Goal: Task Accomplishment & Management: Manage account settings

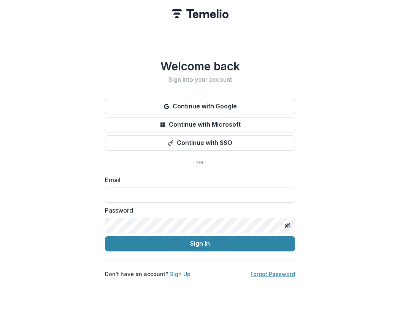
click at [270, 271] on link "Forgot Password" at bounding box center [272, 273] width 44 height 6
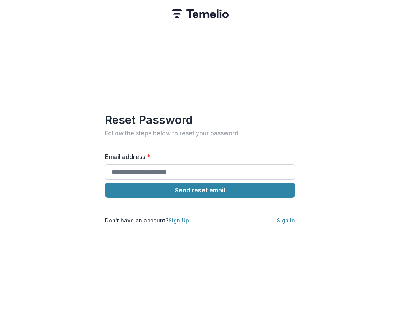
click at [137, 167] on input "Email address *" at bounding box center [200, 171] width 190 height 15
type input "**********"
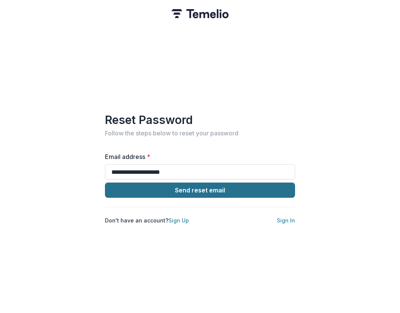
click at [172, 182] on button "Send reset email" at bounding box center [200, 189] width 190 height 15
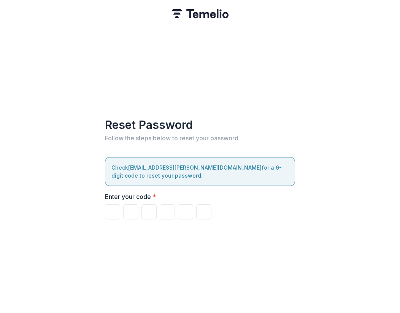
paste input "******"
type input "*"
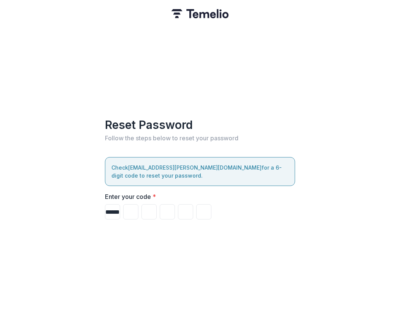
type input "*"
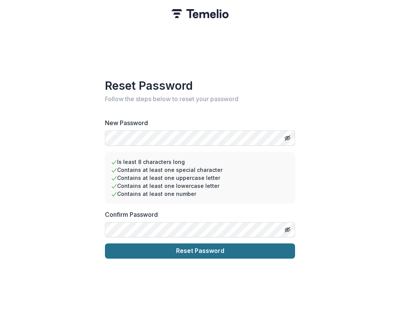
click at [166, 250] on button "Reset Password" at bounding box center [200, 250] width 190 height 15
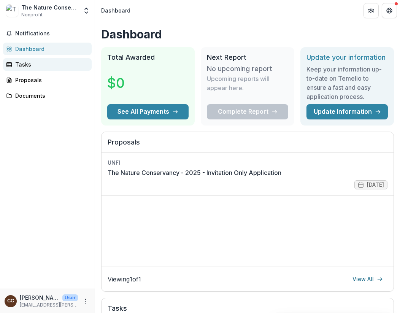
click at [34, 66] on div "Tasks" at bounding box center [50, 64] width 70 height 8
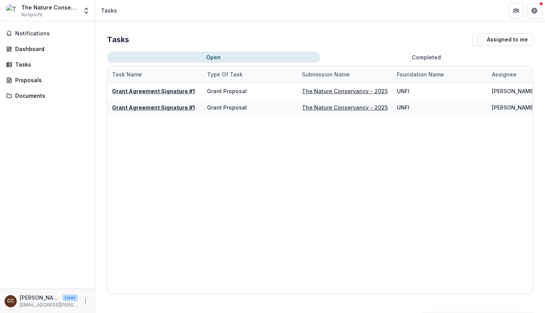
click at [1, 122] on div "Notifications Dashboard Tasks Proposals Documents" at bounding box center [47, 154] width 95 height 267
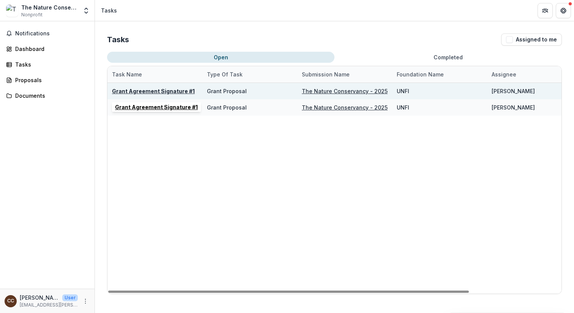
click at [144, 88] on u "Grant Agreement Signature #1" at bounding box center [153, 91] width 83 height 6
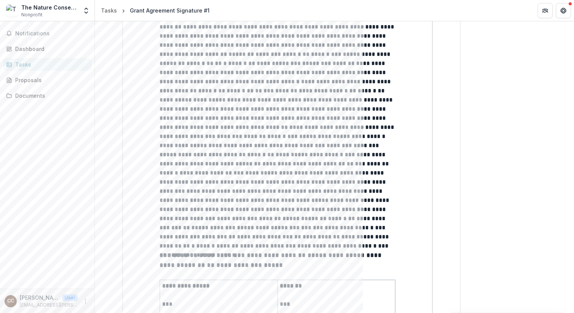
scroll to position [1945, 0]
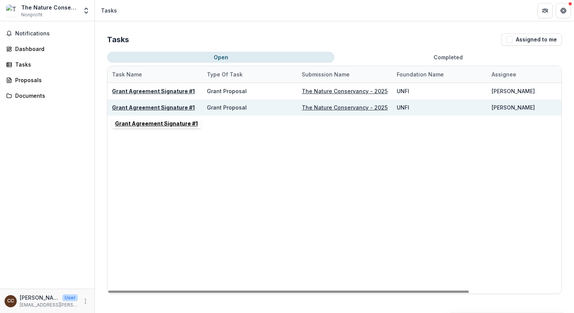
click at [166, 106] on u "Grant Agreement Signature #1" at bounding box center [153, 107] width 83 height 6
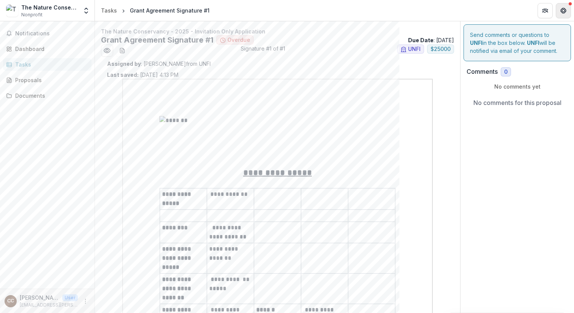
click at [399, 8] on icon "Get Help" at bounding box center [564, 9] width 2 height 2
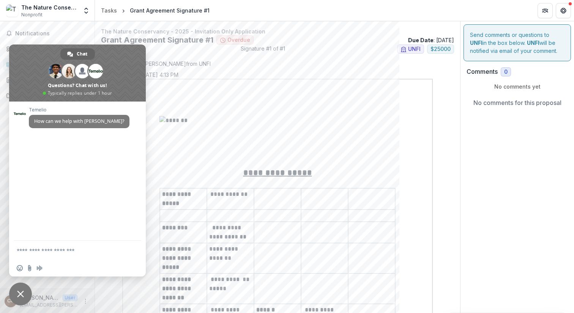
click at [49, 178] on div "Temelio How can we help with Temelio?" at bounding box center [77, 170] width 137 height 139
click at [399, 11] on icon "Get Help" at bounding box center [562, 10] width 2 height 2
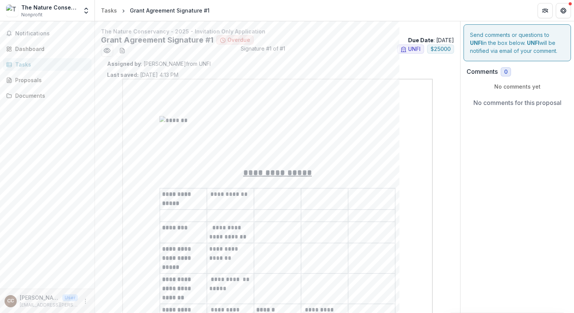
click at [34, 16] on span "Nonprofit" at bounding box center [31, 14] width 21 height 7
click at [17, 12] on img at bounding box center [12, 11] width 12 height 12
click at [9, 12] on img at bounding box center [12, 11] width 12 height 12
click at [107, 11] on div "Tasks" at bounding box center [109, 10] width 16 height 8
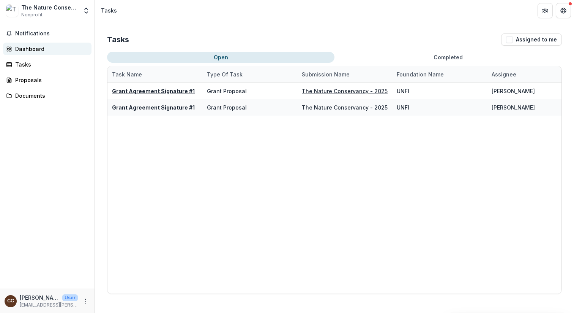
click at [28, 44] on link "Dashboard" at bounding box center [47, 49] width 88 height 13
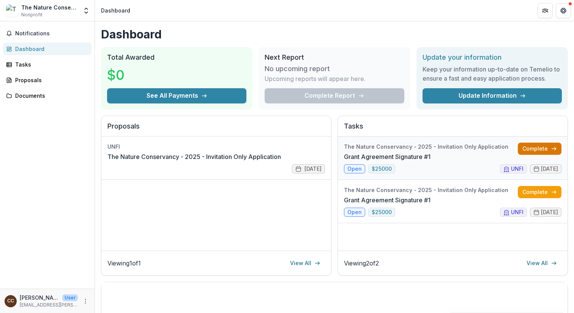
click at [399, 149] on link "Complete" at bounding box center [540, 148] width 44 height 12
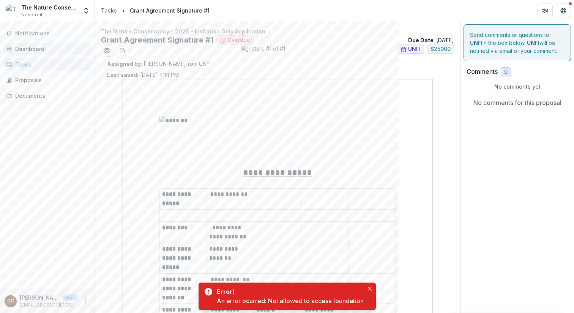
click at [25, 48] on div "Dashboard" at bounding box center [50, 49] width 70 height 8
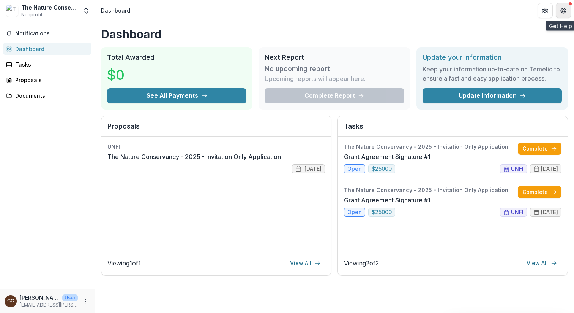
click at [399, 9] on button "Get Help" at bounding box center [563, 10] width 15 height 15
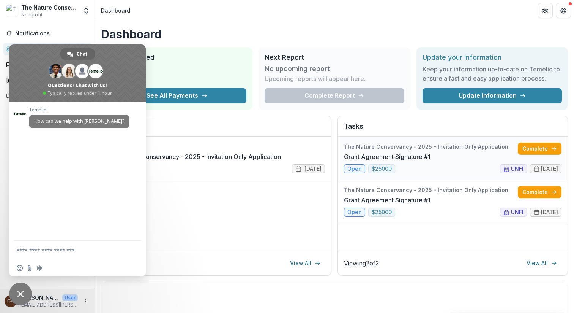
type textarea "*"
type textarea "**********"
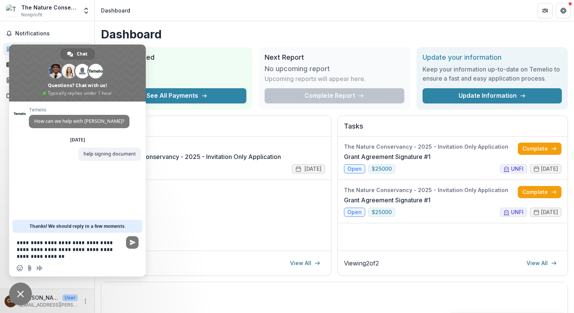
type textarea "**********"
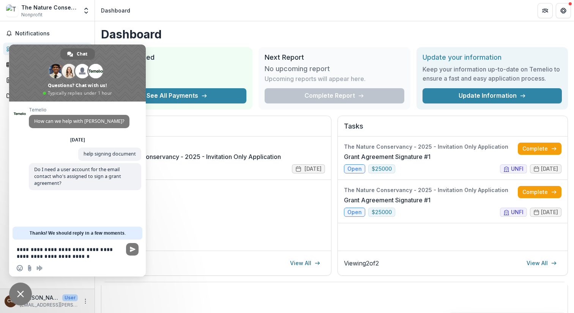
type textarea "**********"
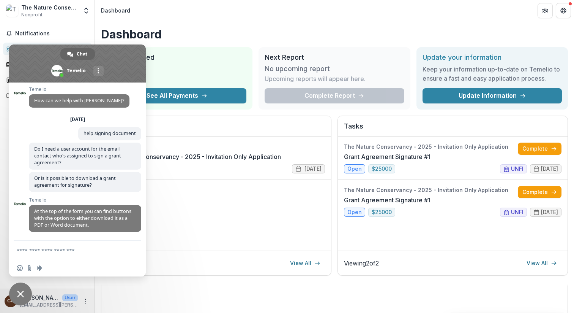
scroll to position [3, 0]
click at [399, 147] on link "Complete" at bounding box center [540, 148] width 44 height 12
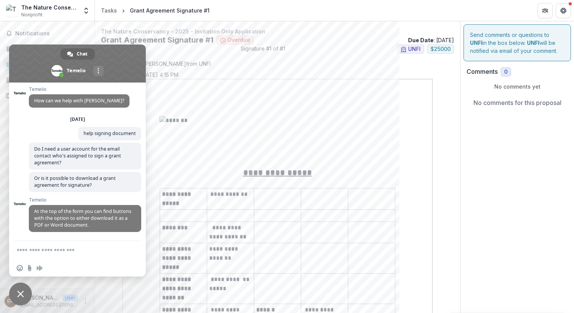
drag, startPoint x: 133, startPoint y: 48, endPoint x: 109, endPoint y: 45, distance: 24.1
click at [105, 47] on span at bounding box center [77, 63] width 137 height 38
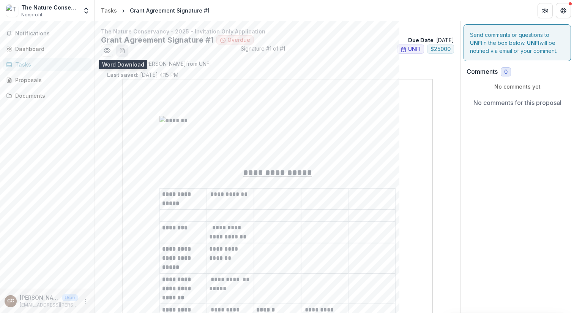
click at [119, 52] on icon "download-word-button" at bounding box center [122, 50] width 6 height 6
click at [106, 52] on icon "Preview 307b20dc-ee6e-4698-80cb-1fa3b1cf9711.pdf" at bounding box center [107, 50] width 6 height 5
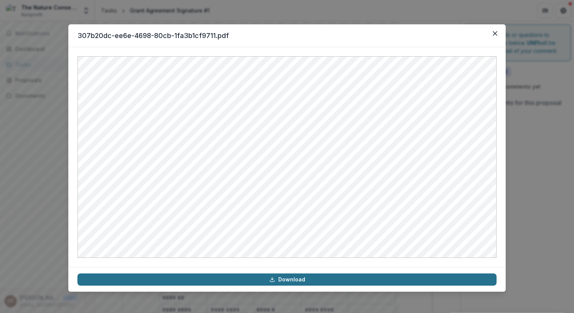
click at [284, 281] on link "Download" at bounding box center [286, 279] width 419 height 12
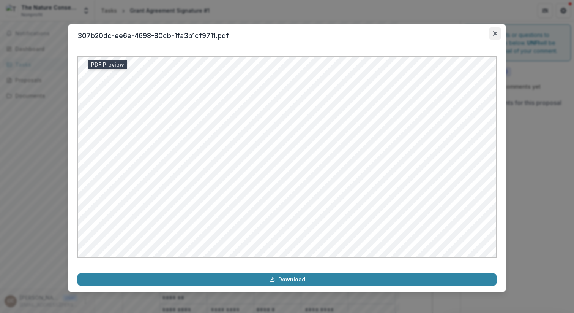
click at [399, 33] on icon "Close" at bounding box center [495, 33] width 5 height 5
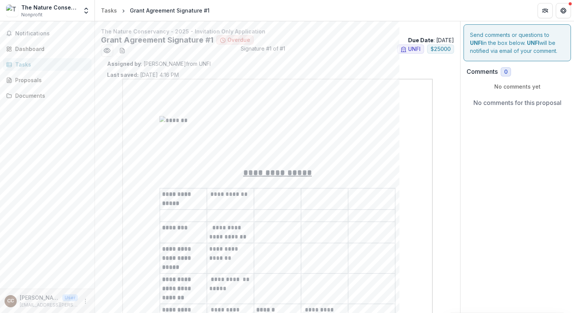
click at [399, 9] on icon "Get Help" at bounding box center [566, 10] width 2 height 2
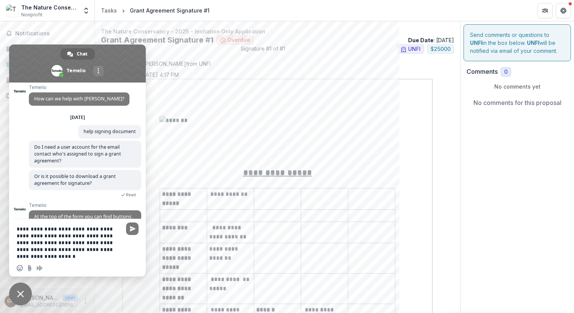
type textarea "**********"
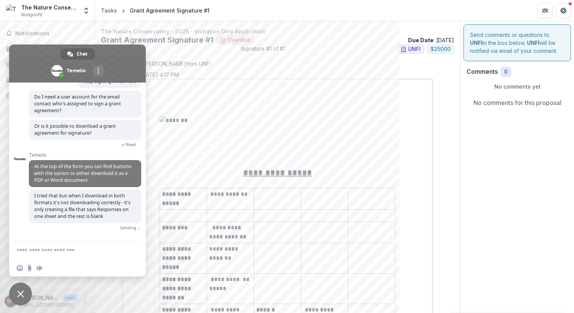
scroll to position [51, 0]
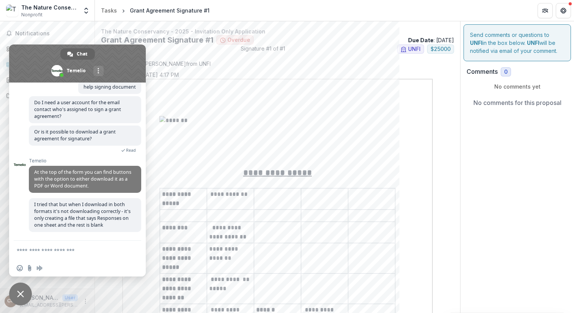
click at [228, 72] on div "Assigned by : Kristine Creveling from UNFI Last saved: Sep 09, 2025, 4:17 PM" at bounding box center [277, 69] width 341 height 19
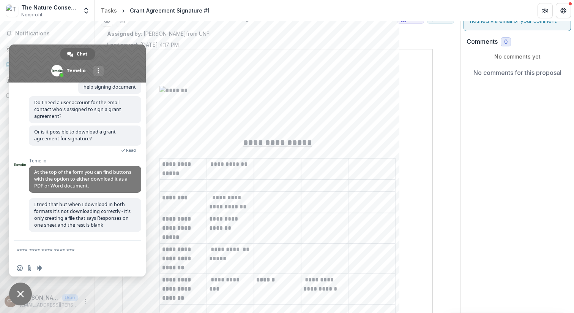
scroll to position [0, 0]
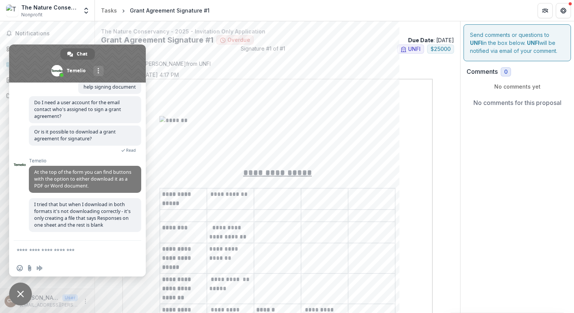
click at [399, 10] on button "Get Help" at bounding box center [563, 10] width 15 height 15
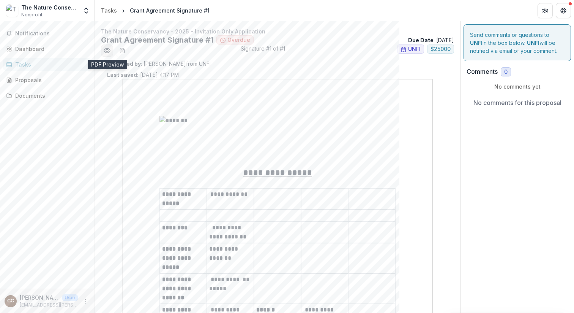
click at [105, 50] on icon "Preview 307b20dc-ee6e-4698-80cb-1fa3b1cf9711.pdf" at bounding box center [107, 51] width 8 height 8
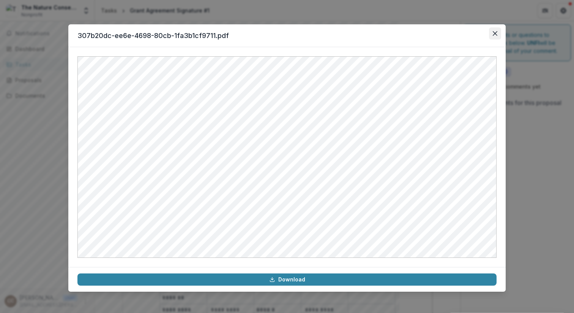
click at [399, 36] on button "Close" at bounding box center [495, 33] width 12 height 12
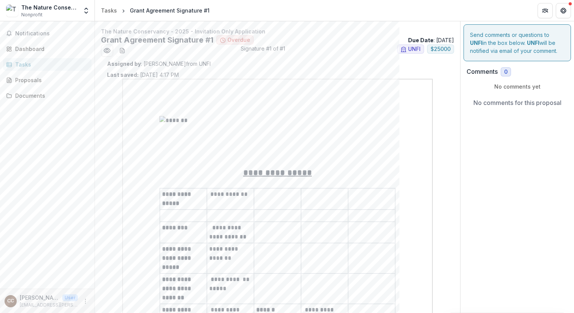
click at [399, 15] on button "Get Help" at bounding box center [563, 10] width 15 height 15
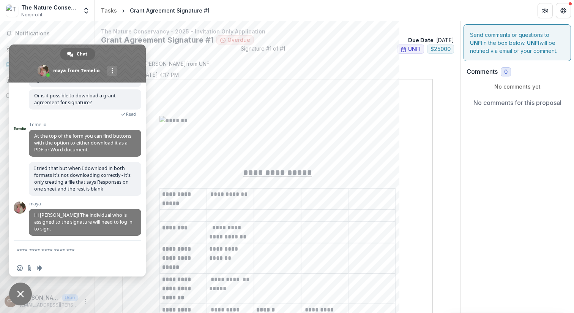
click at [36, 244] on form at bounding box center [69, 250] width 105 height 21
click at [36, 249] on textarea "Compose your message..." at bounding box center [69, 250] width 105 height 7
type textarea "**********"
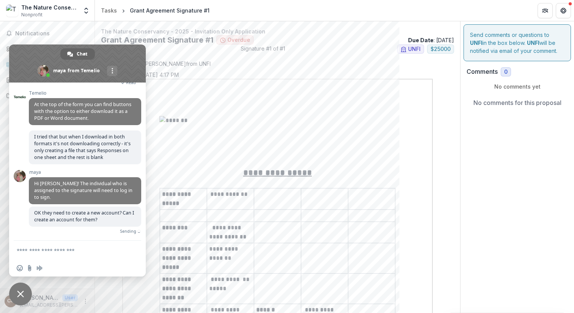
scroll to position [110, 0]
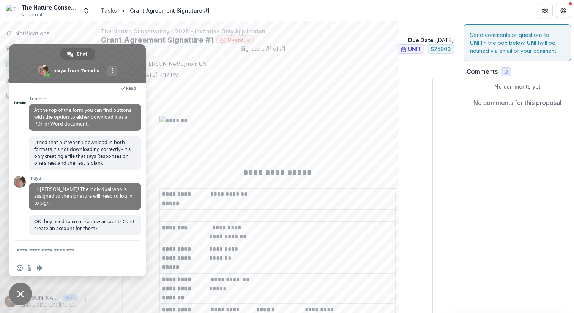
click at [399, 12] on icon "Get Help" at bounding box center [565, 12] width 2 height 2
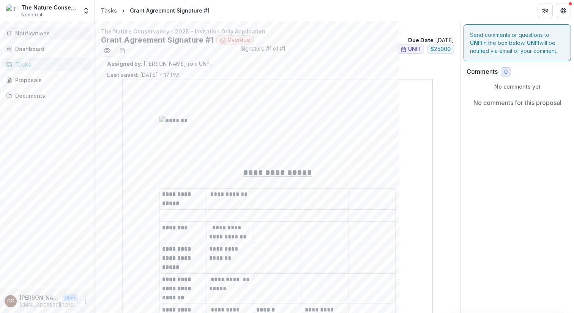
click at [27, 35] on span "Notifications" at bounding box center [51, 33] width 73 height 6
click at [85, 13] on icon "Open entity switcher" at bounding box center [86, 11] width 8 height 8
click at [48, 30] on link "Team Settings" at bounding box center [47, 29] width 91 height 13
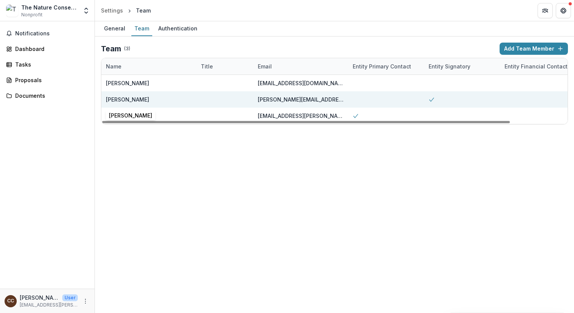
click at [183, 98] on div "Michael Wironen" at bounding box center [149, 99] width 86 height 16
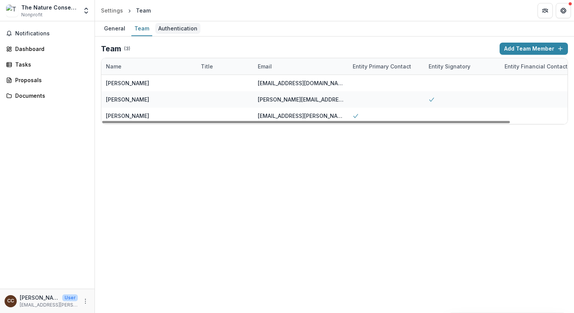
click at [174, 28] on div "Authentication" at bounding box center [177, 28] width 45 height 11
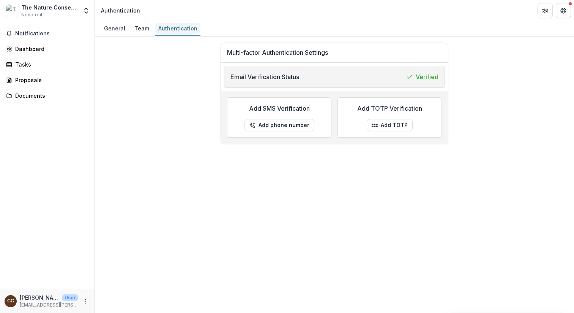
click at [156, 31] on div "Authentication" at bounding box center [177, 28] width 45 height 11
click at [137, 31] on div "Team" at bounding box center [141, 28] width 21 height 11
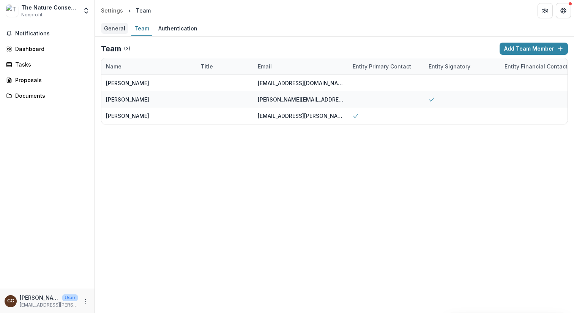
click at [120, 30] on div "General" at bounding box center [114, 28] width 27 height 11
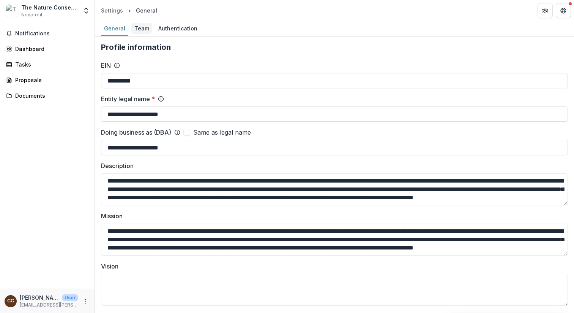
click at [139, 29] on div "Team" at bounding box center [141, 28] width 21 height 11
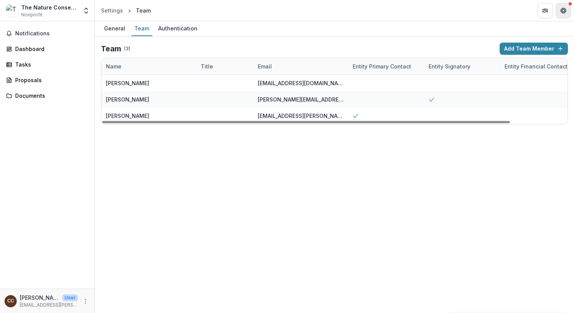
click at [399, 5] on button "Get Help" at bounding box center [563, 10] width 15 height 15
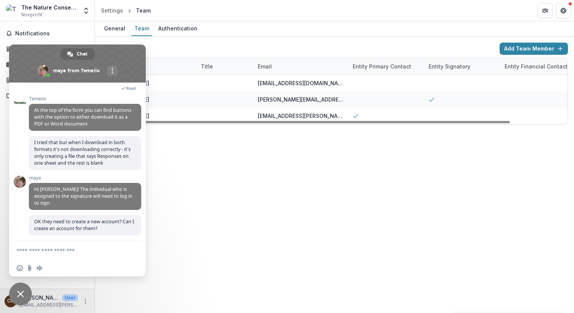
click at [86, 249] on textarea "Compose your message..." at bounding box center [69, 250] width 105 height 7
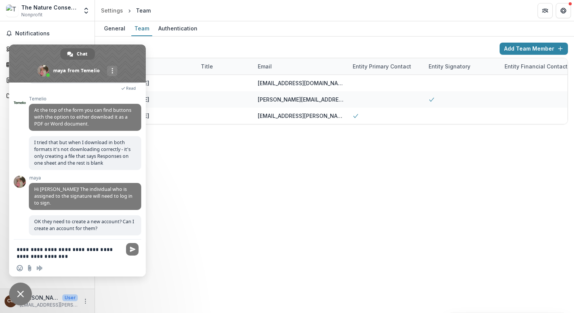
type textarea "**********"
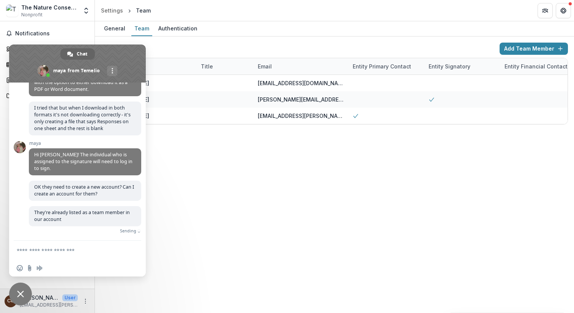
scroll to position [133, 0]
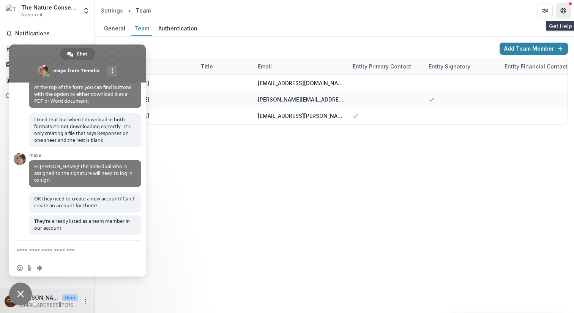
click at [399, 9] on icon "Get Help" at bounding box center [562, 9] width 1 height 1
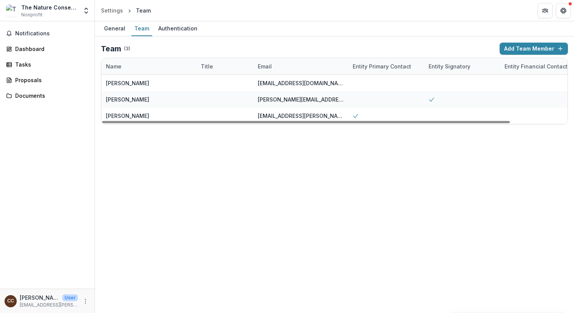
click at [30, 13] on span "Nonprofit" at bounding box center [31, 14] width 21 height 7
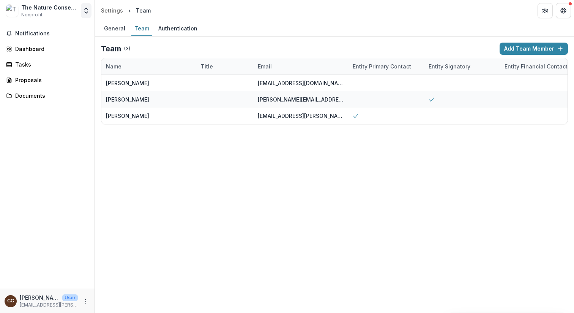
click at [87, 11] on icon "Open entity switcher" at bounding box center [86, 11] width 8 height 8
click at [399, 4] on button "Get Help" at bounding box center [563, 10] width 15 height 15
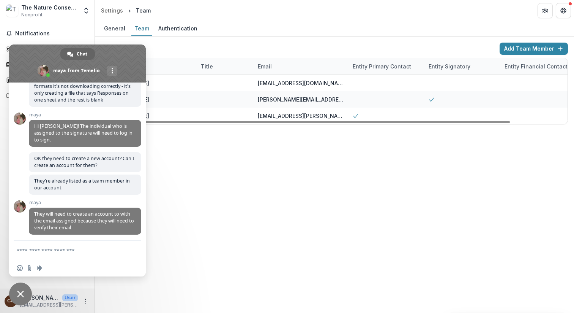
scroll to position [173, 0]
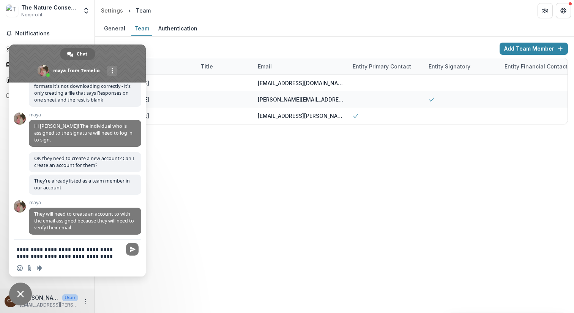
type textarea "**********"
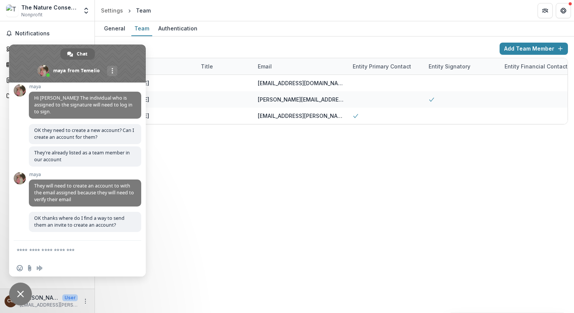
scroll to position [199, 0]
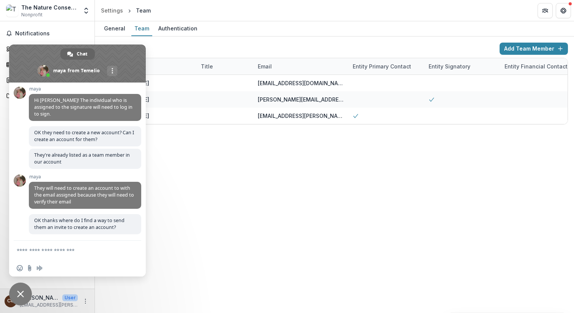
click at [238, 246] on div "General Team Authentication Team ( 3 ) Add Team Member Name Title Email Entity …" at bounding box center [334, 166] width 479 height 291
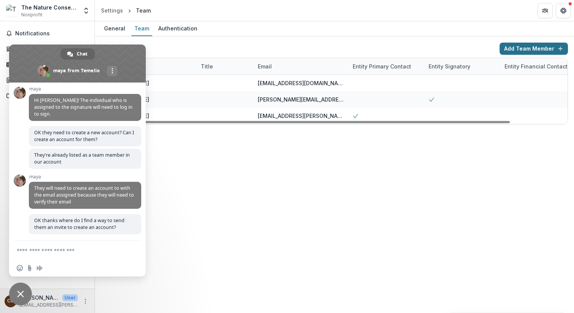
click at [399, 49] on button "Add Team Member" at bounding box center [534, 49] width 68 height 12
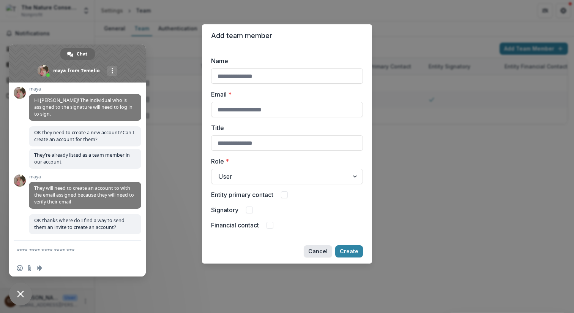
click at [318, 253] on button "Cancel" at bounding box center [318, 251] width 28 height 12
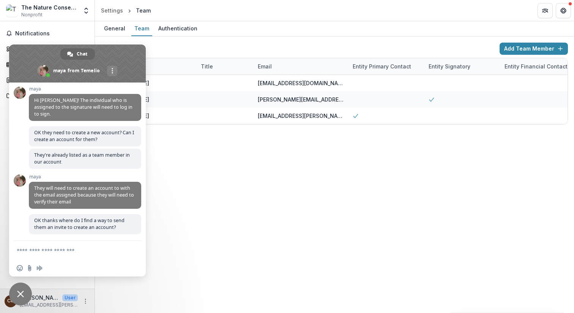
click at [291, 223] on div "General Team Authentication Team ( 3 ) Add Team Member Name Title Email Entity …" at bounding box center [334, 166] width 479 height 291
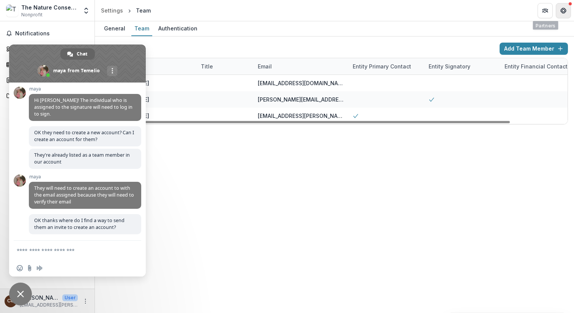
click at [399, 10] on icon "Get Help" at bounding box center [566, 10] width 2 height 2
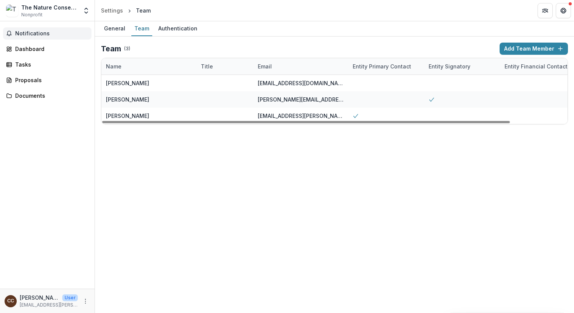
click at [12, 37] on button "Notifications" at bounding box center [47, 33] width 88 height 12
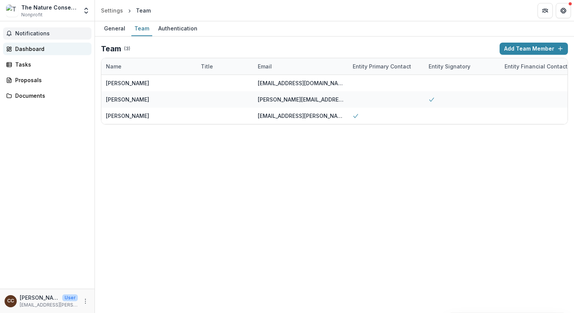
click at [18, 46] on div "Dashboard" at bounding box center [50, 49] width 70 height 8
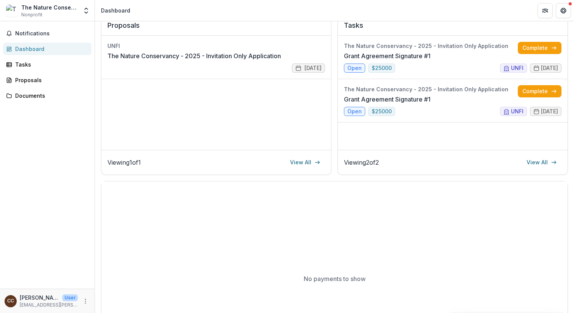
scroll to position [101, 0]
click at [32, 70] on link "Tasks" at bounding box center [47, 64] width 88 height 13
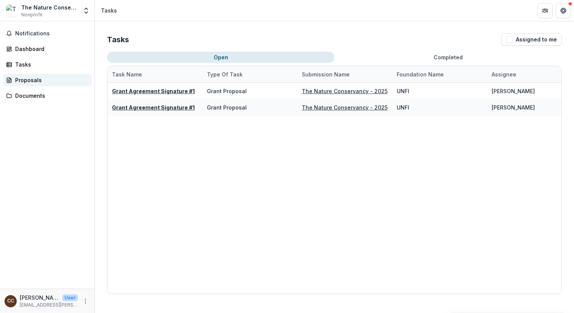
click at [32, 77] on div "Proposals" at bounding box center [50, 80] width 70 height 8
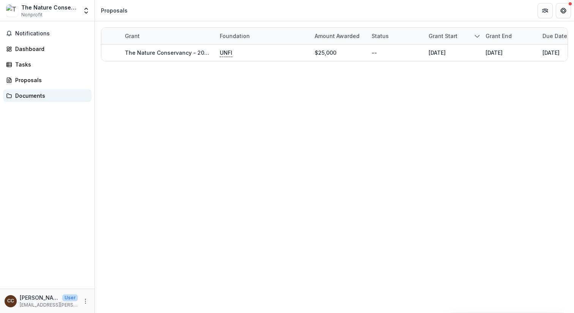
click at [34, 95] on div "Documents" at bounding box center [50, 96] width 70 height 8
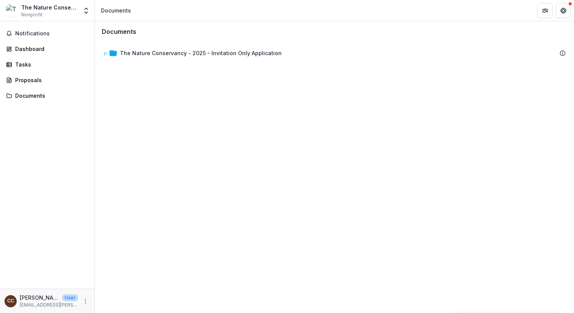
click at [35, 20] on div "The Nature Conservancy Nonprofit Team Settings Settings" at bounding box center [47, 12] width 95 height 18
click at [88, 11] on icon "Open entity switcher" at bounding box center [86, 11] width 8 height 8
click at [75, 44] on link "Settings" at bounding box center [47, 42] width 91 height 13
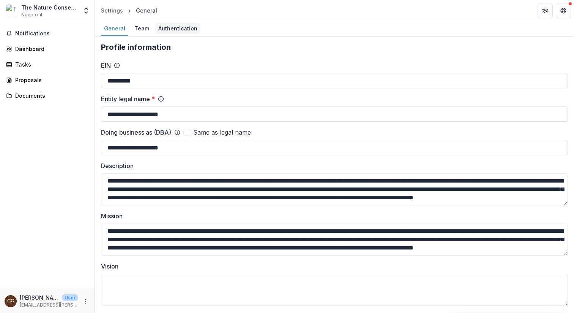
click at [173, 31] on div "Authentication" at bounding box center [177, 28] width 45 height 11
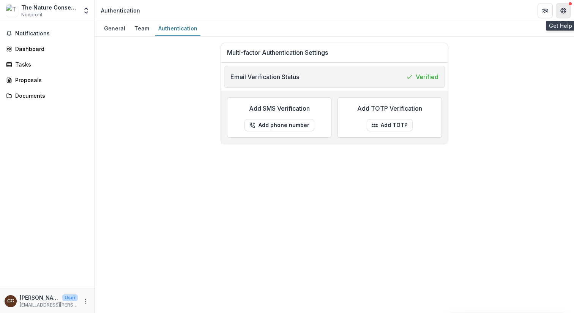
click at [399, 8] on icon "Get Help" at bounding box center [564, 11] width 6 height 6
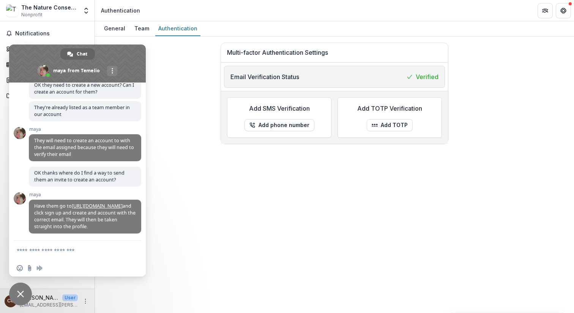
scroll to position [246, 0]
click at [92, 202] on link "http://app.trytemelio.com" at bounding box center [97, 205] width 51 height 6
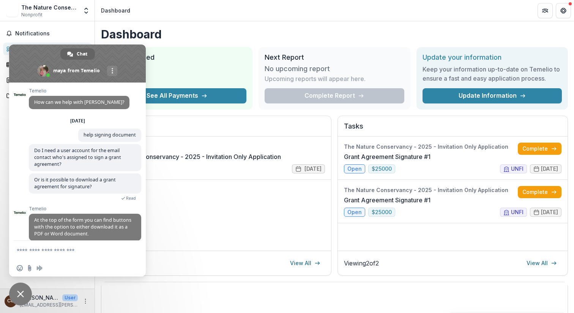
scroll to position [246, 0]
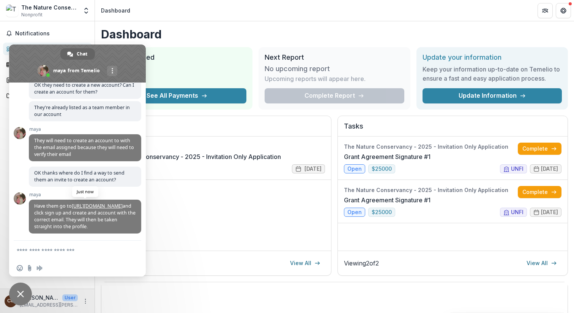
copy link "[URL][DOMAIN_NAME]"
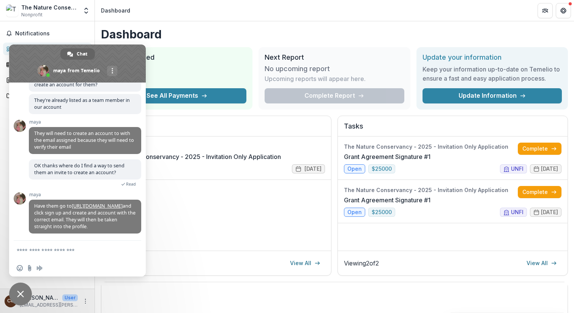
scroll to position [239, 0]
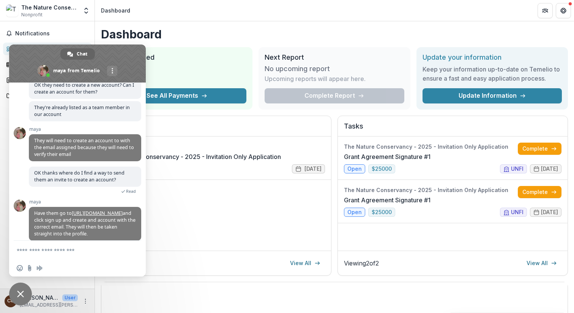
click at [273, 43] on div "Dashboard Total Awarded $0 See All Payments Next Report No upcoming report Upco…" at bounding box center [334, 251] width 479 height 461
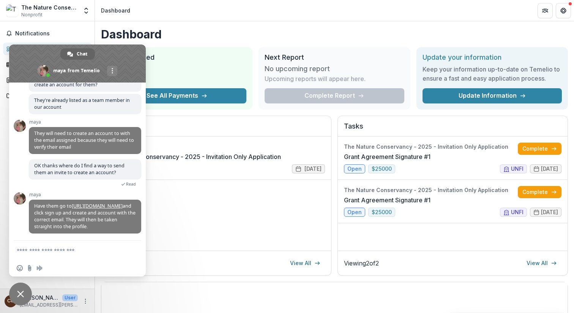
click at [67, 249] on textarea "Compose your message..." at bounding box center [69, 250] width 105 height 7
type textarea "*******"
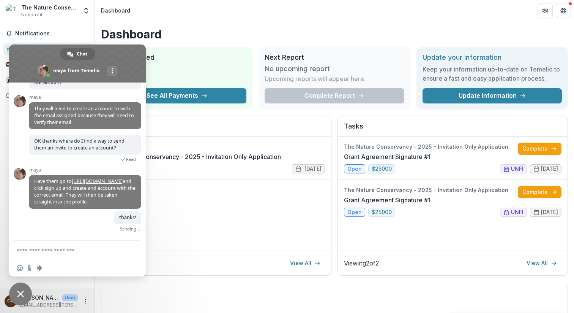
scroll to position [265, 0]
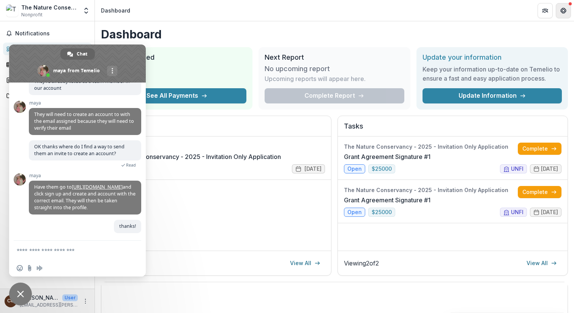
click at [563, 9] on icon "Get Help" at bounding box center [564, 11] width 6 height 6
click at [560, 8] on button "Get Help" at bounding box center [563, 10] width 15 height 15
click at [440, 40] on h1 "Dashboard" at bounding box center [334, 34] width 467 height 14
click at [564, 11] on icon "Get Help" at bounding box center [564, 11] width 6 height 6
click at [562, 9] on icon "Get Help" at bounding box center [562, 10] width 2 height 2
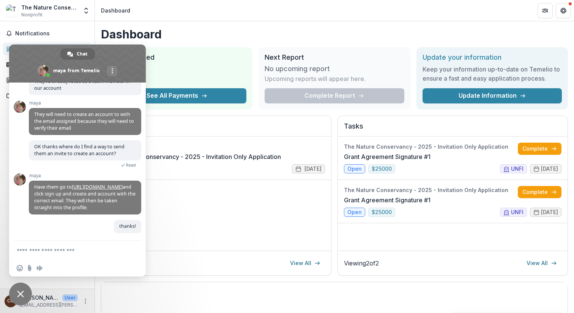
drag, startPoint x: 27, startPoint y: 48, endPoint x: 123, endPoint y: 49, distance: 95.3
click at [125, 51] on span at bounding box center [77, 63] width 137 height 38
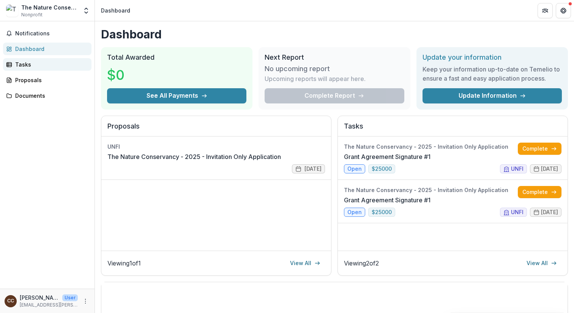
click at [25, 62] on div "Tasks" at bounding box center [50, 64] width 70 height 8
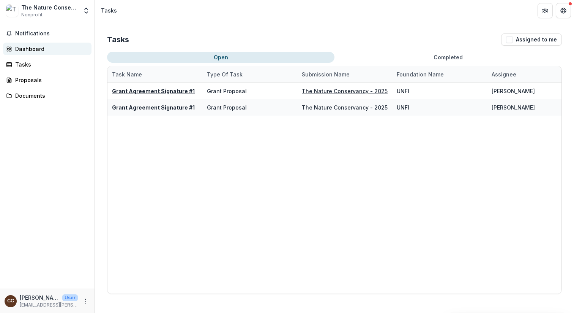
click at [24, 51] on div "Dashboard" at bounding box center [50, 49] width 70 height 8
